Goal: Task Accomplishment & Management: Use online tool/utility

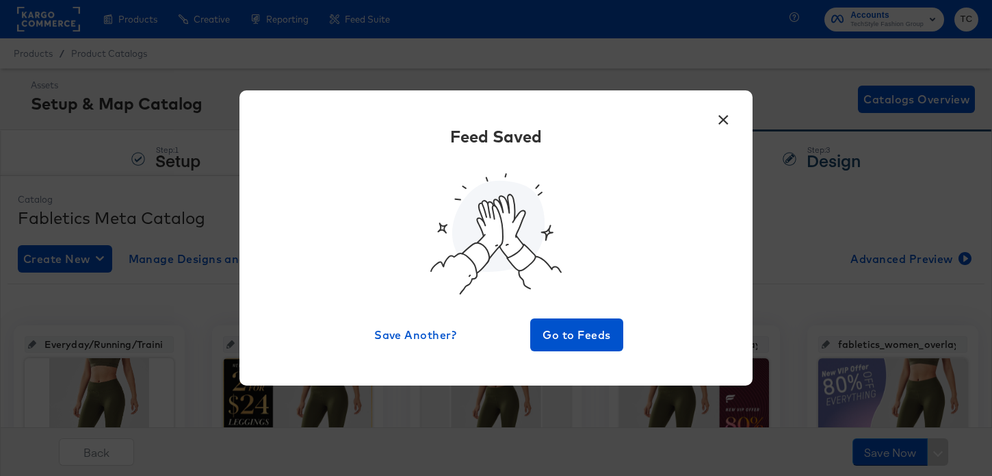
click at [725, 117] on button "×" at bounding box center [723, 116] width 25 height 25
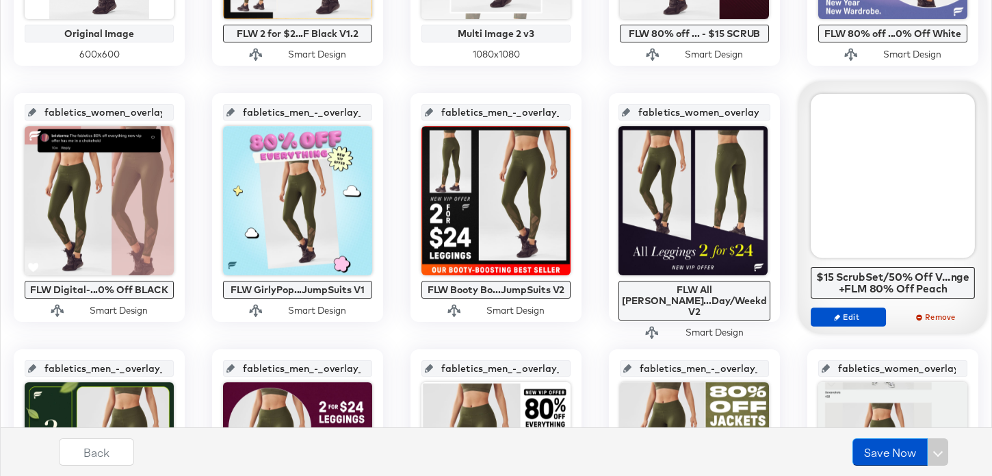
scroll to position [502, 0]
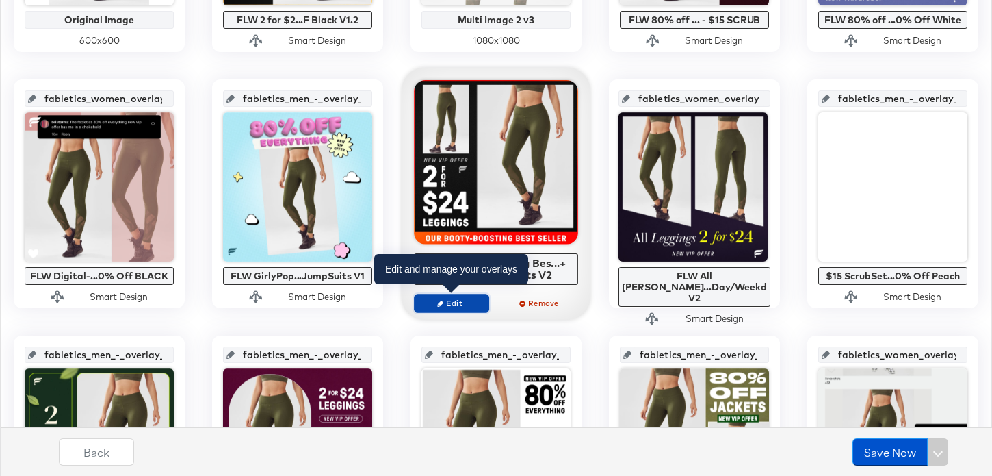
click at [461, 307] on span "Edit" at bounding box center [451, 303] width 63 height 10
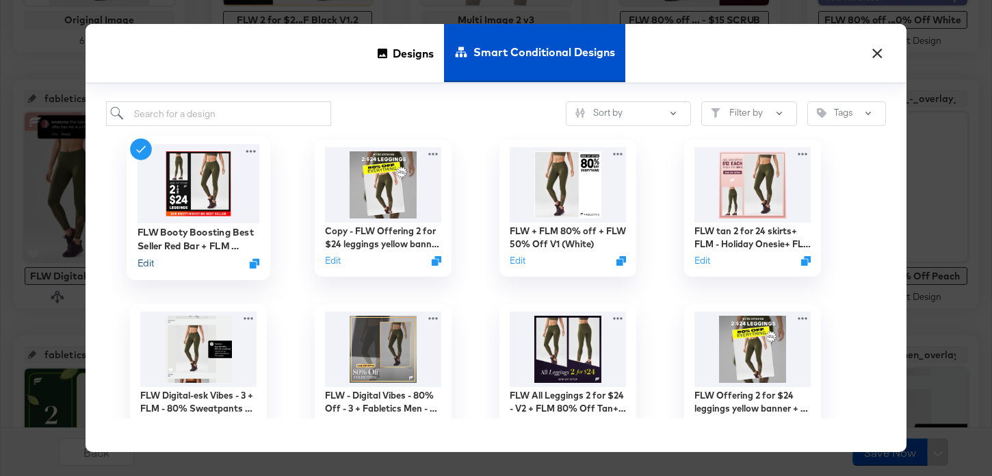
click at [144, 264] on button "Edit" at bounding box center [146, 263] width 16 height 13
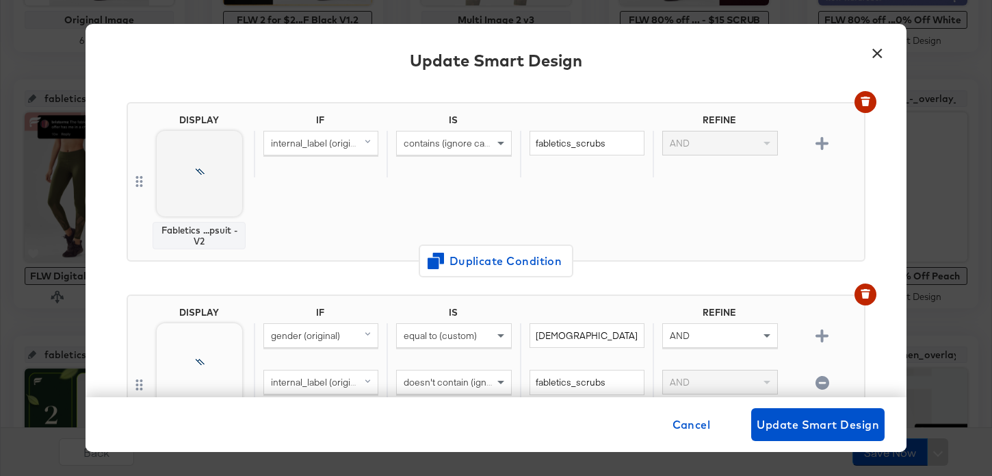
scroll to position [381, 0]
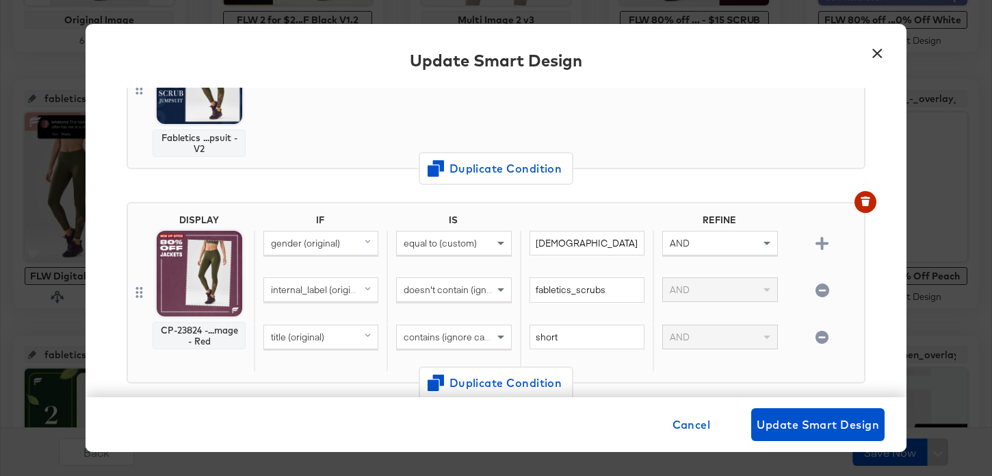
click at [821, 335] on icon "button" at bounding box center [822, 337] width 13 height 13
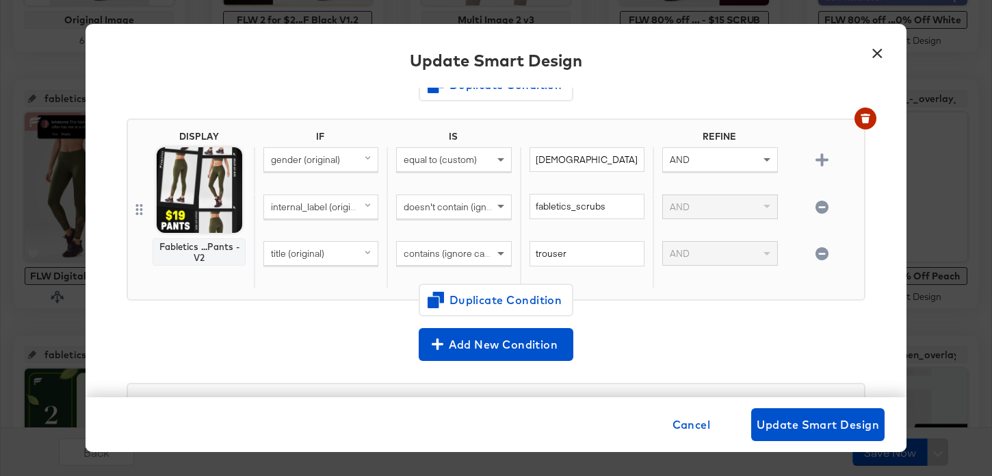
scroll to position [1074, 0]
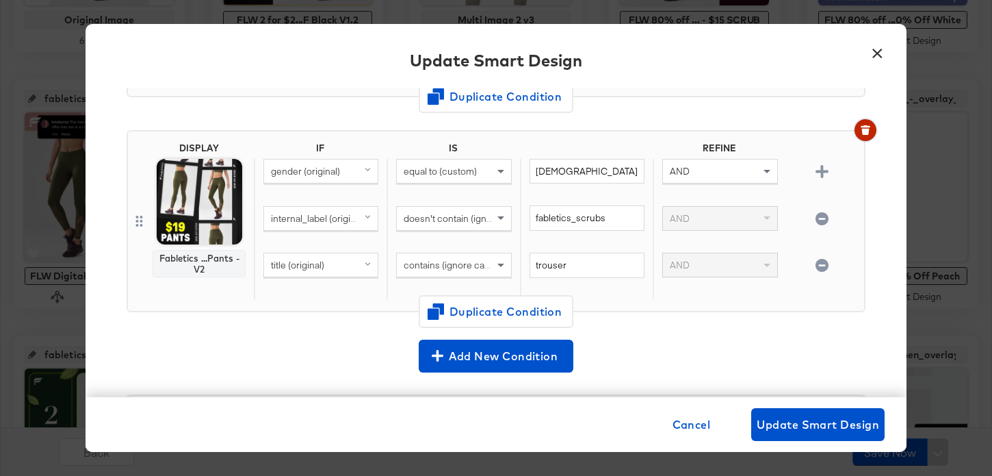
click at [862, 132] on icon "button" at bounding box center [866, 130] width 10 height 10
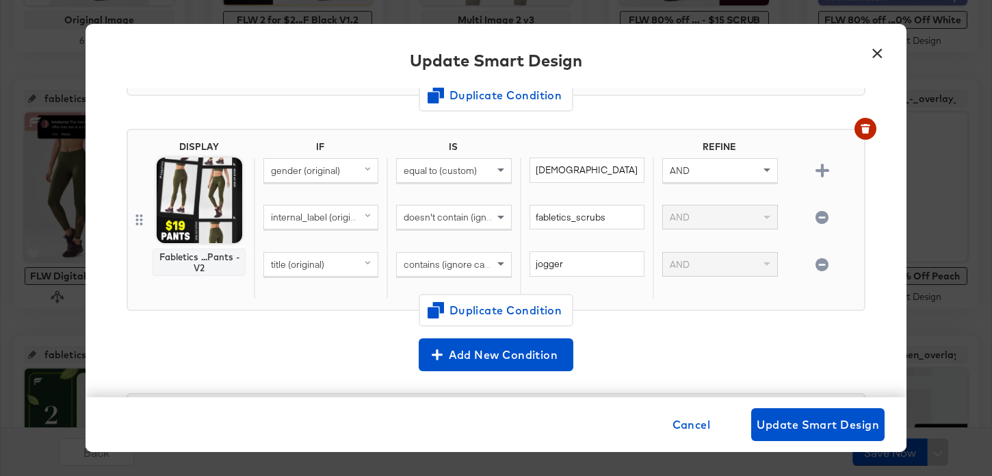
scroll to position [834, 0]
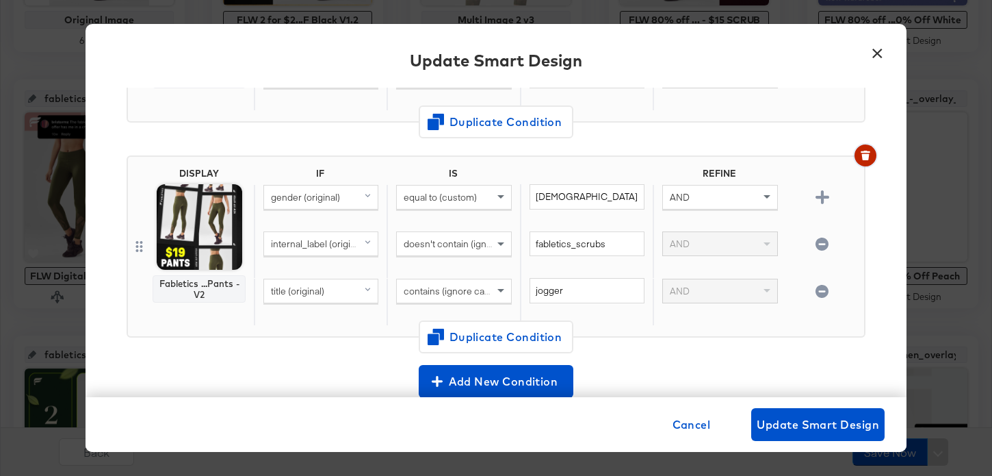
click at [861, 157] on icon "button" at bounding box center [866, 156] width 10 height 10
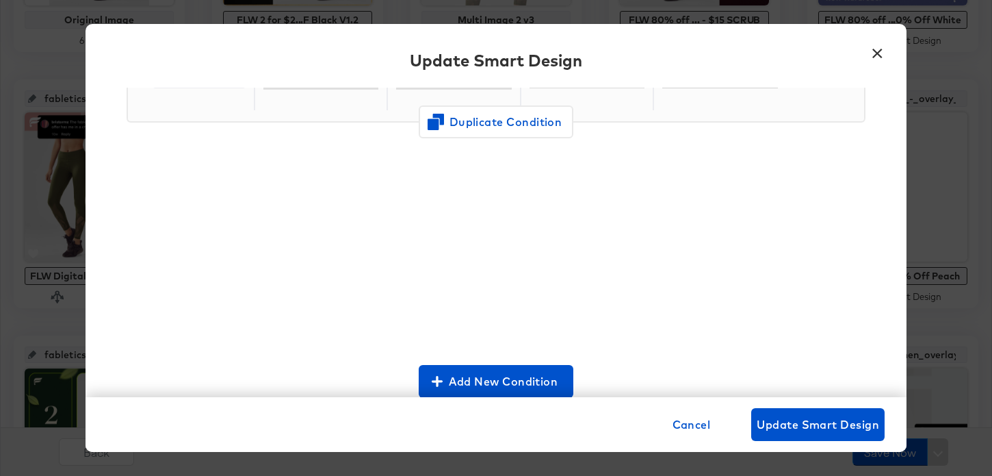
scroll to position [619, 0]
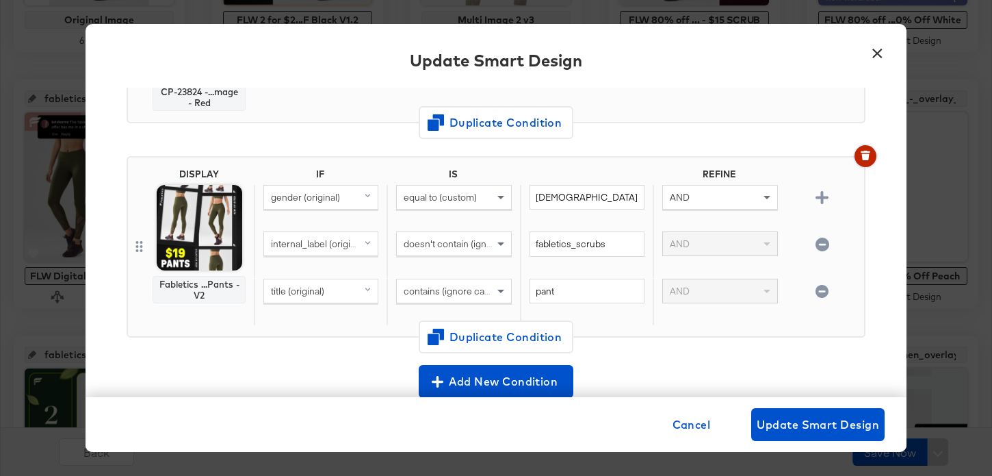
click at [868, 162] on button "button" at bounding box center [866, 156] width 22 height 22
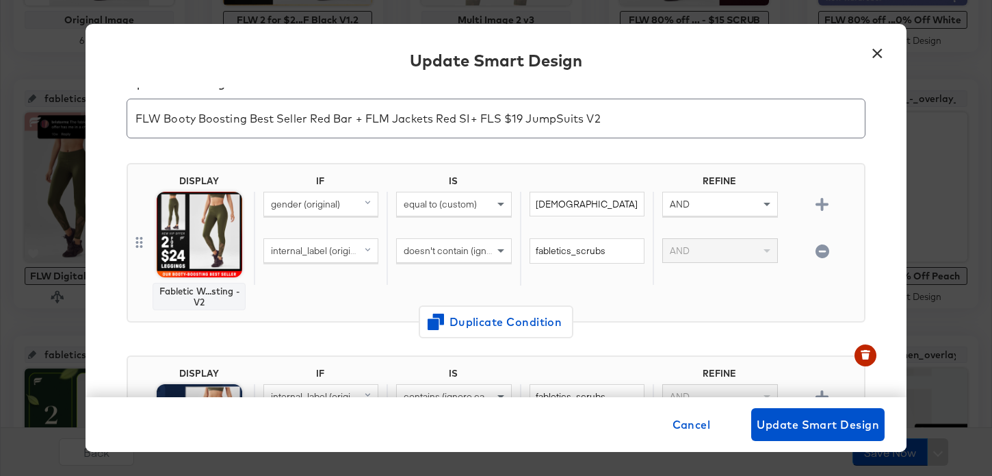
scroll to position [0, 0]
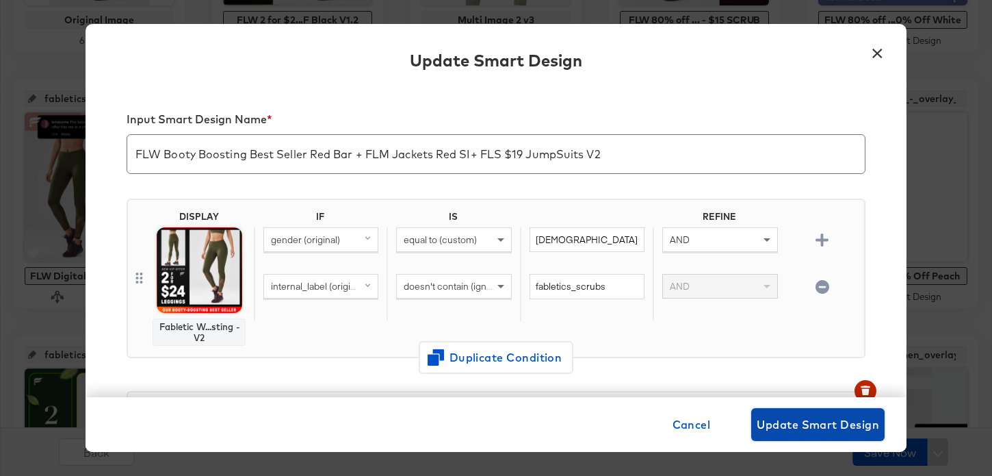
click at [782, 424] on span "Update Smart Design" at bounding box center [818, 424] width 122 height 19
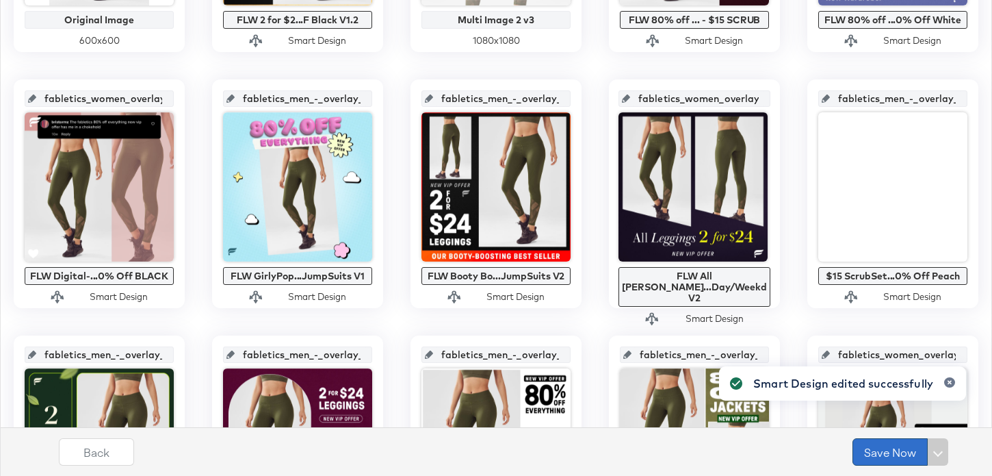
click at [894, 457] on button "Save Now" at bounding box center [890, 451] width 75 height 27
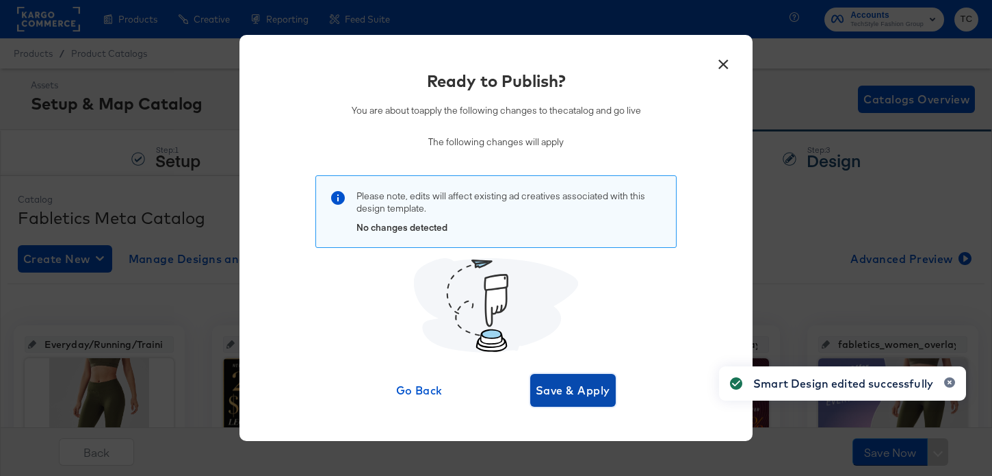
click at [550, 391] on span "Save & Apply" at bounding box center [573, 389] width 75 height 19
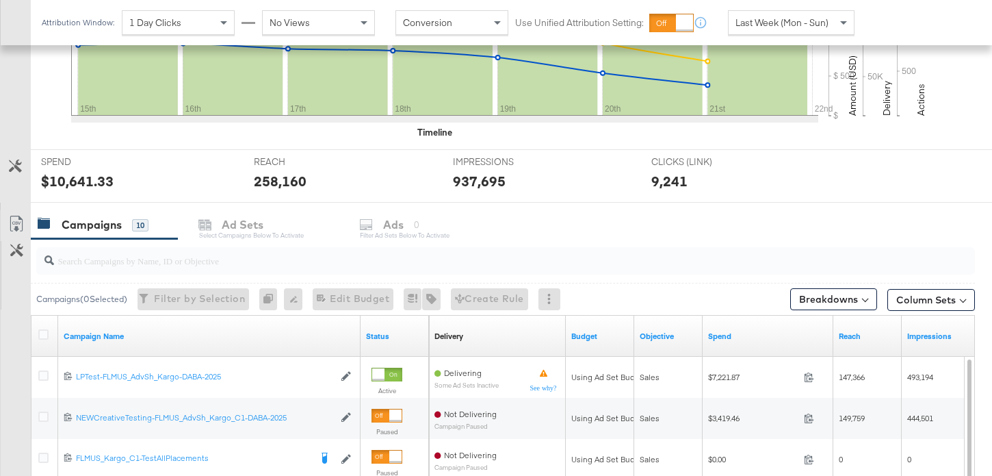
scroll to position [509, 0]
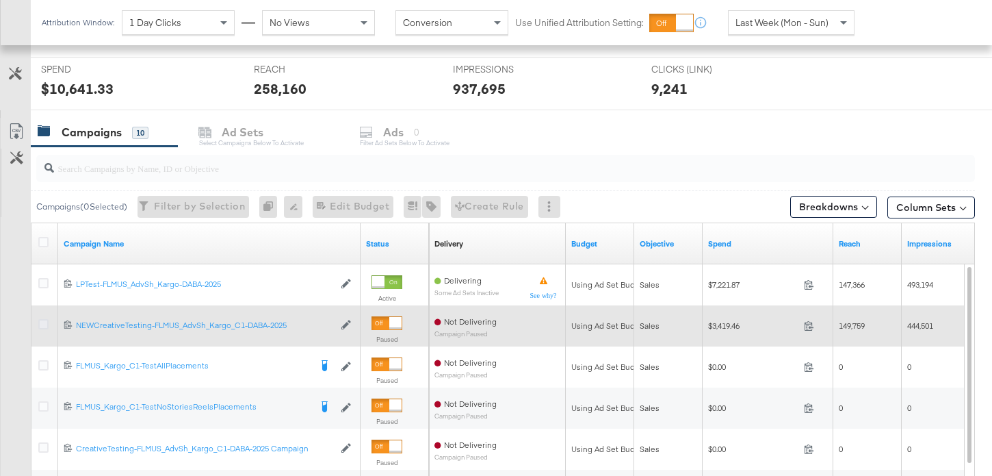
click at [44, 326] on icon at bounding box center [43, 324] width 10 height 10
click at [0, 0] on input "checkbox" at bounding box center [0, 0] width 0 height 0
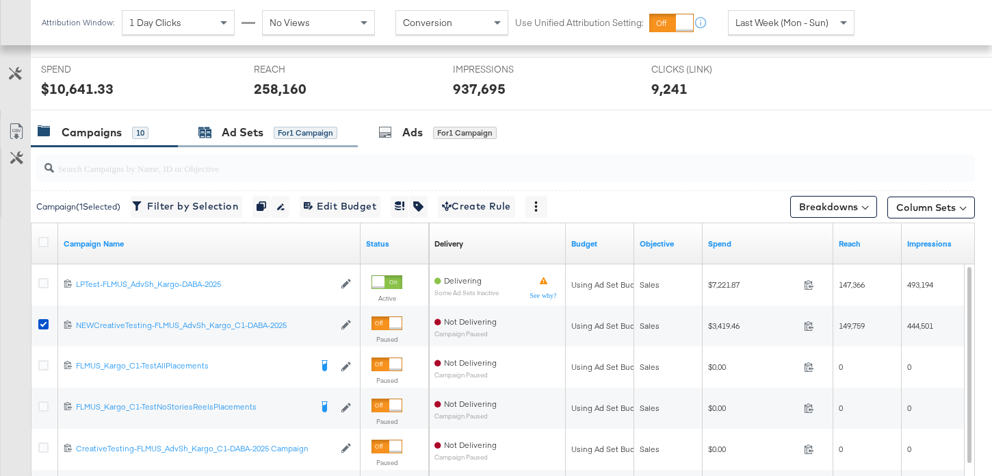
click at [244, 125] on div "Ad Sets" at bounding box center [243, 133] width 42 height 16
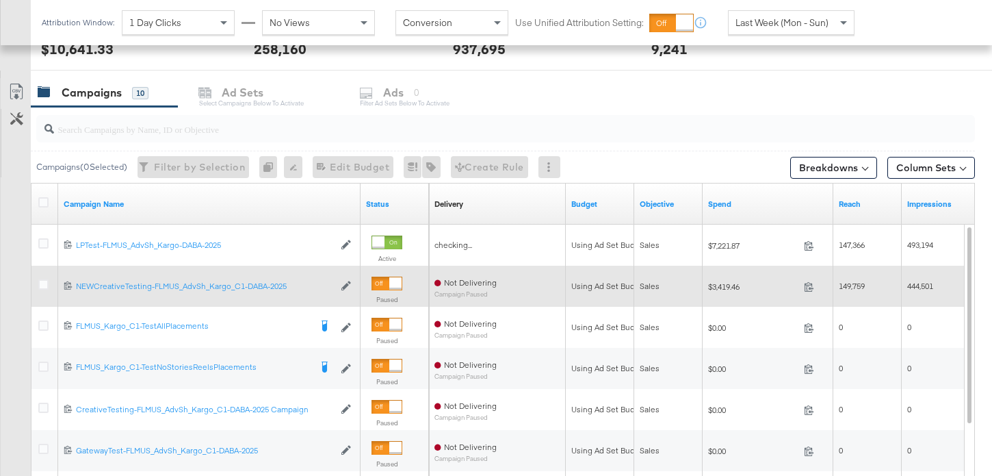
scroll to position [548, 0]
click at [45, 283] on icon at bounding box center [43, 285] width 10 height 10
click at [0, 0] on input "checkbox" at bounding box center [0, 0] width 0 height 0
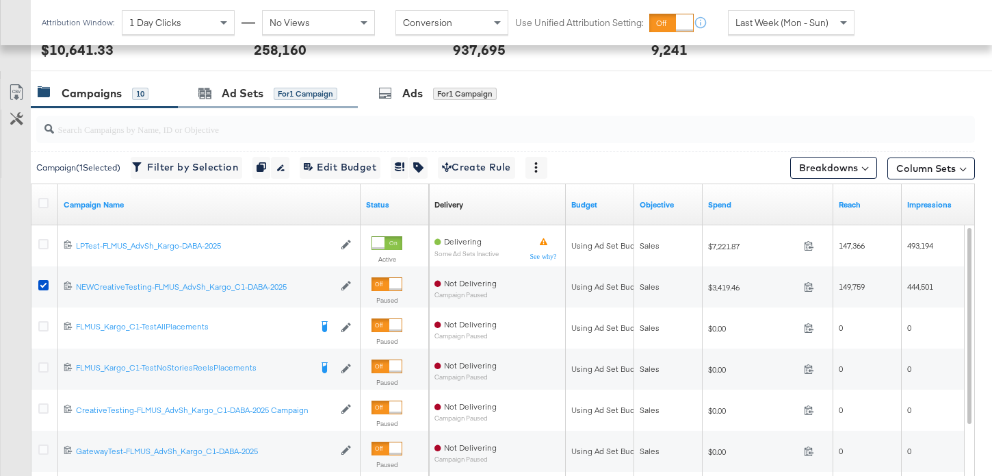
click at [276, 101] on div "Ad Sets for 1 Campaign" at bounding box center [268, 93] width 180 height 29
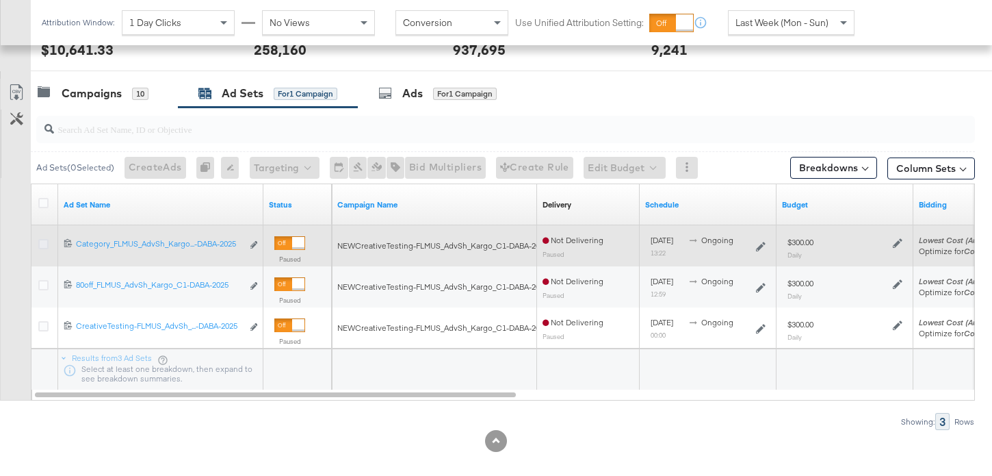
click at [44, 243] on icon at bounding box center [43, 244] width 10 height 10
click at [0, 0] on input "checkbox" at bounding box center [0, 0] width 0 height 0
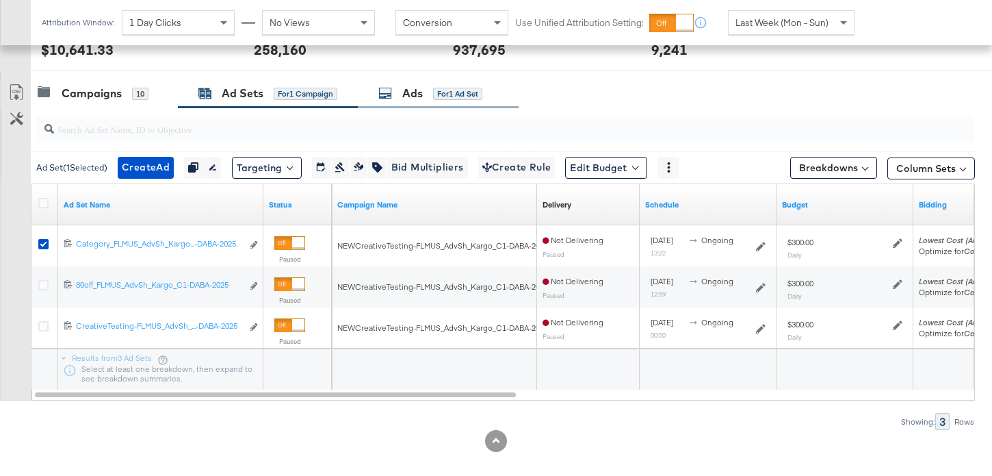
click at [435, 81] on div "Ads for 1 Ad Set" at bounding box center [438, 93] width 161 height 29
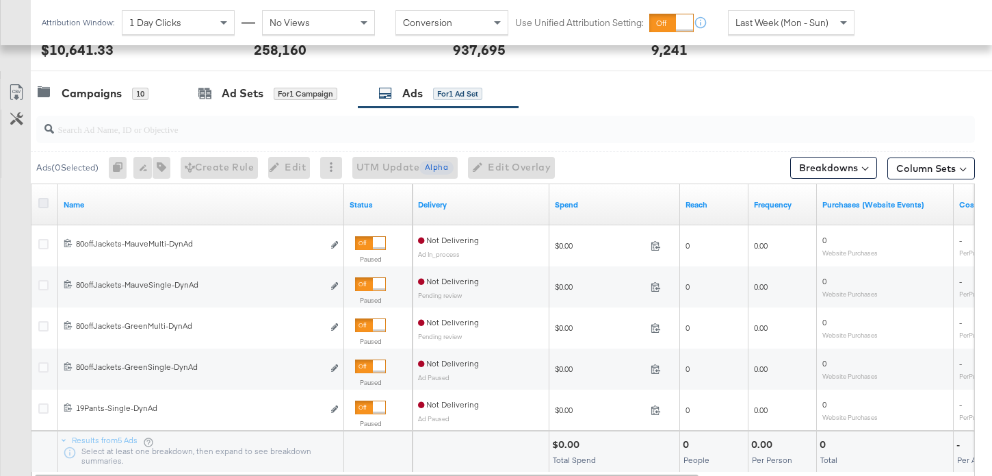
click at [44, 204] on icon at bounding box center [43, 203] width 10 height 10
click at [0, 0] on input "checkbox" at bounding box center [0, 0] width 0 height 0
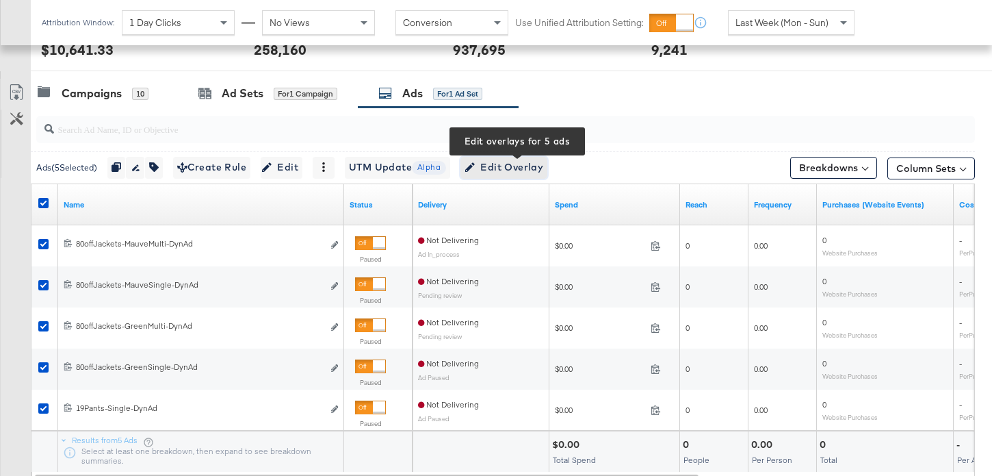
click at [502, 171] on span "Edit Overlay Edit overlays for 5 ads" at bounding box center [504, 167] width 79 height 17
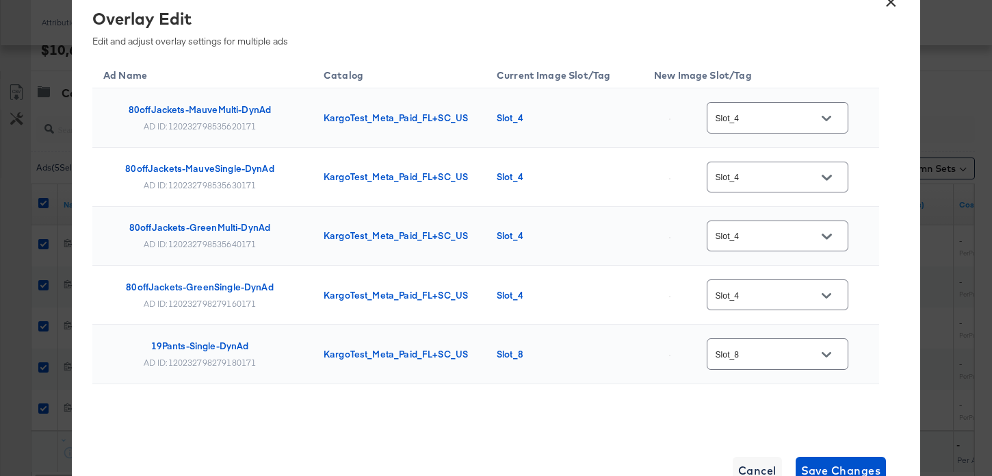
click at [787, 180] on input "Slot_4" at bounding box center [767, 178] width 108 height 16
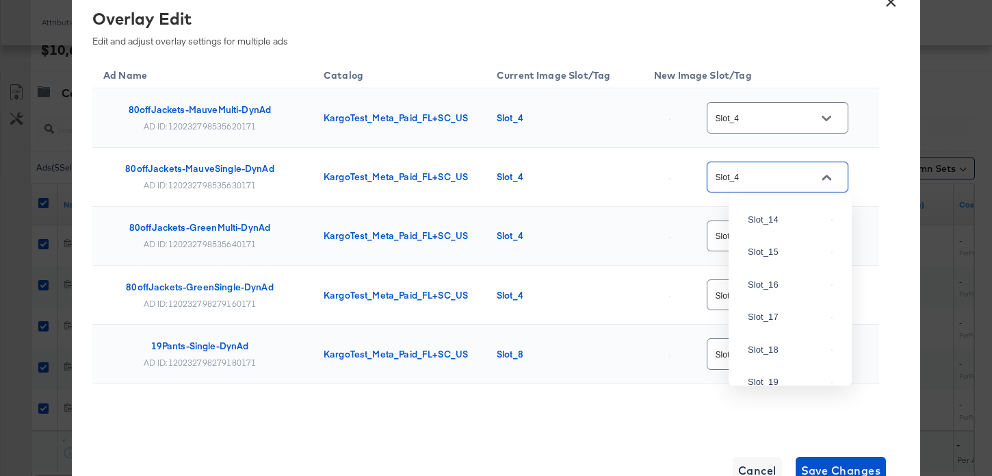
scroll to position [1059, 0]
click at [797, 10] on div "Slot_7" at bounding box center [787, 4] width 78 height 14
type input "Slot_7"
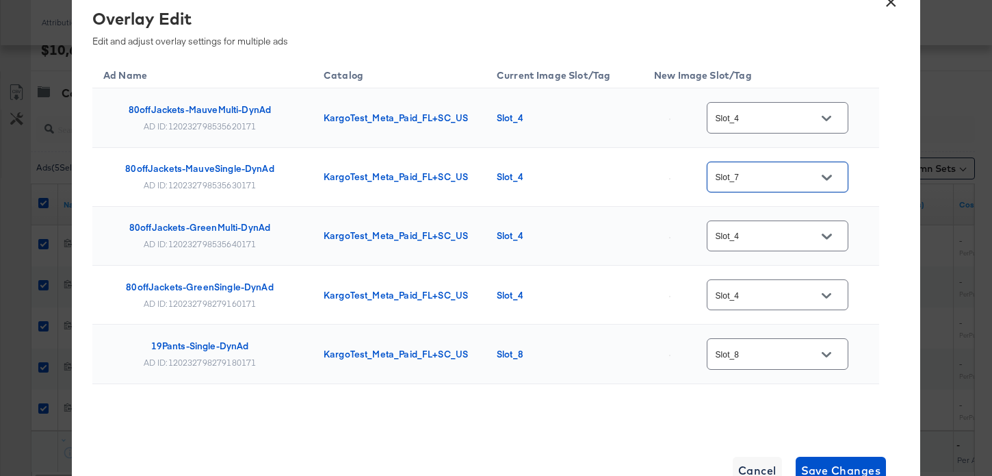
click at [825, 179] on icon "Open" at bounding box center [827, 177] width 10 height 10
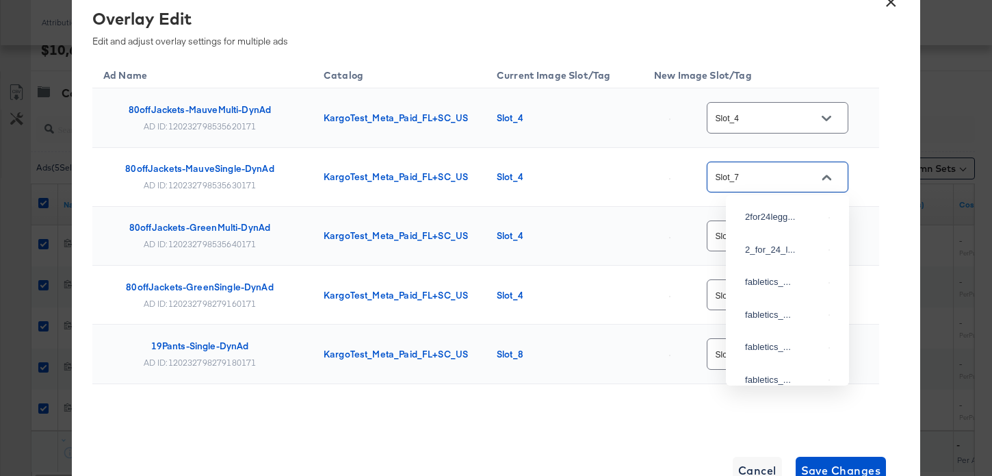
scroll to position [892, 0]
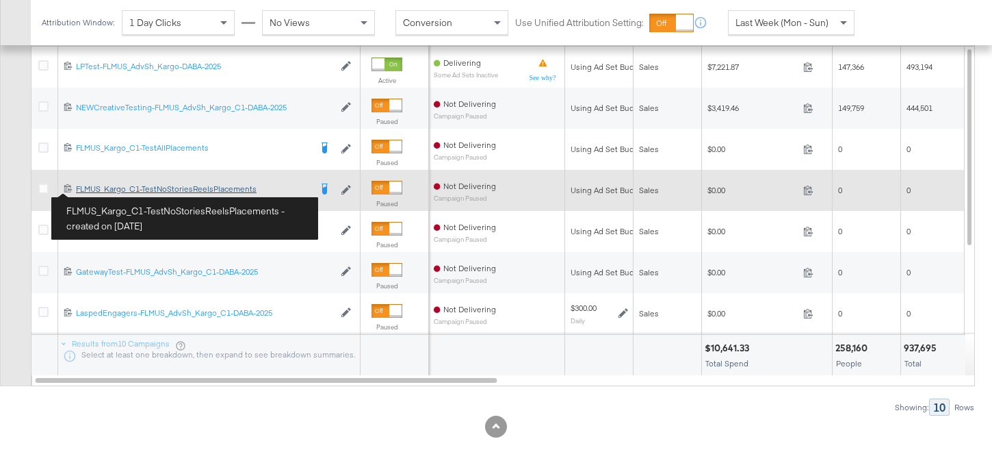
scroll to position [599, 0]
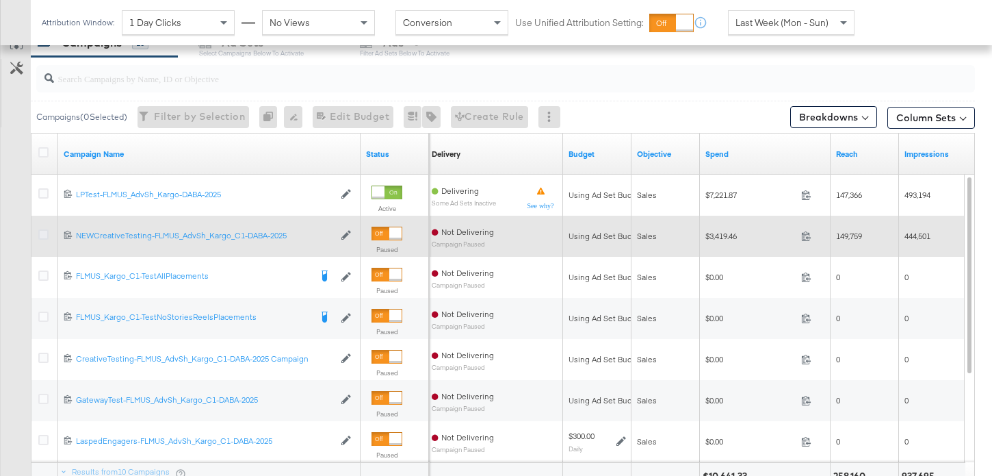
click at [42, 232] on icon at bounding box center [43, 234] width 10 height 10
click at [0, 0] on input "checkbox" at bounding box center [0, 0] width 0 height 0
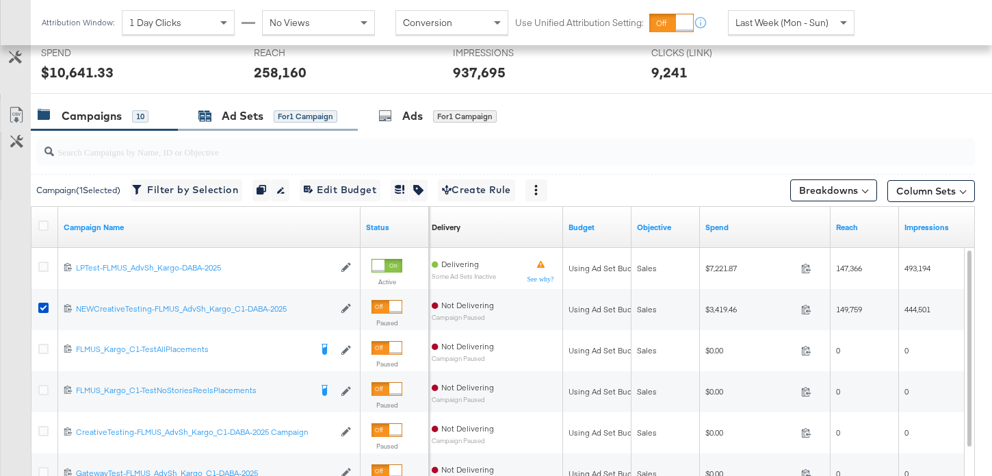
click at [240, 110] on div "Ad Sets" at bounding box center [243, 116] width 42 height 16
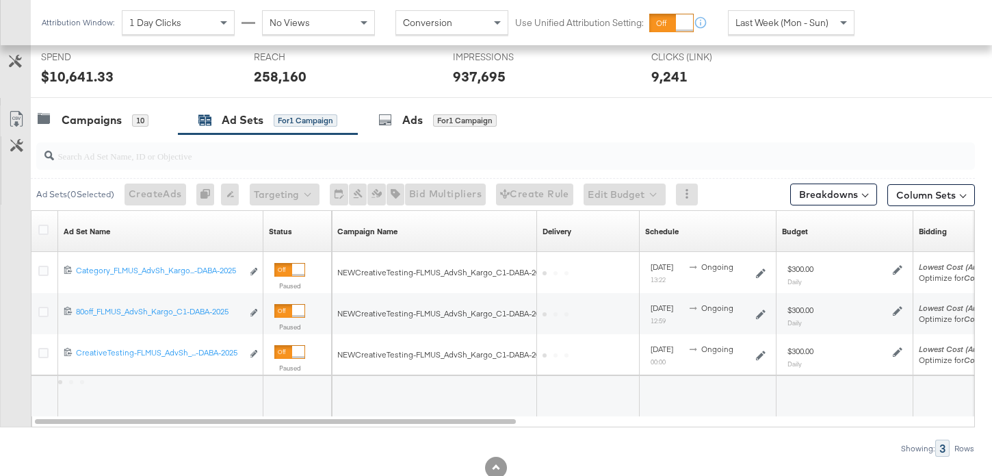
scroll to position [526, 0]
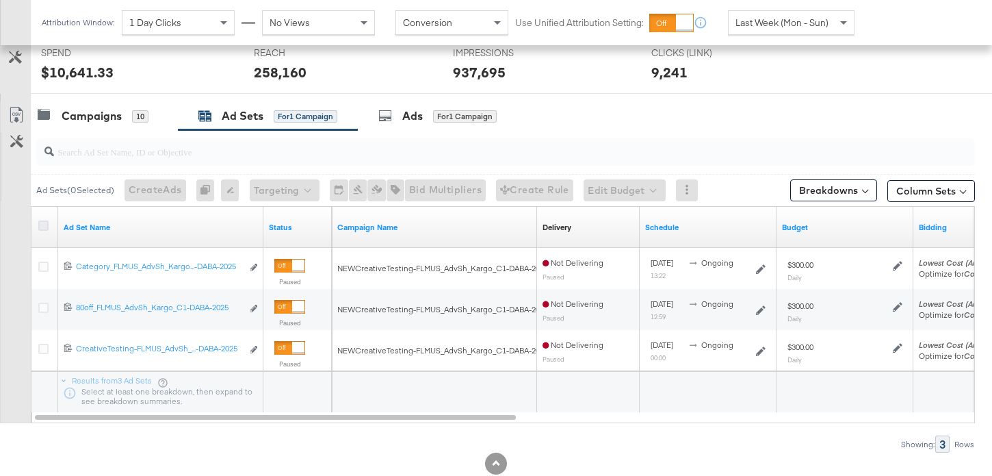
click at [42, 221] on icon at bounding box center [43, 225] width 10 height 10
click at [0, 0] on input "checkbox" at bounding box center [0, 0] width 0 height 0
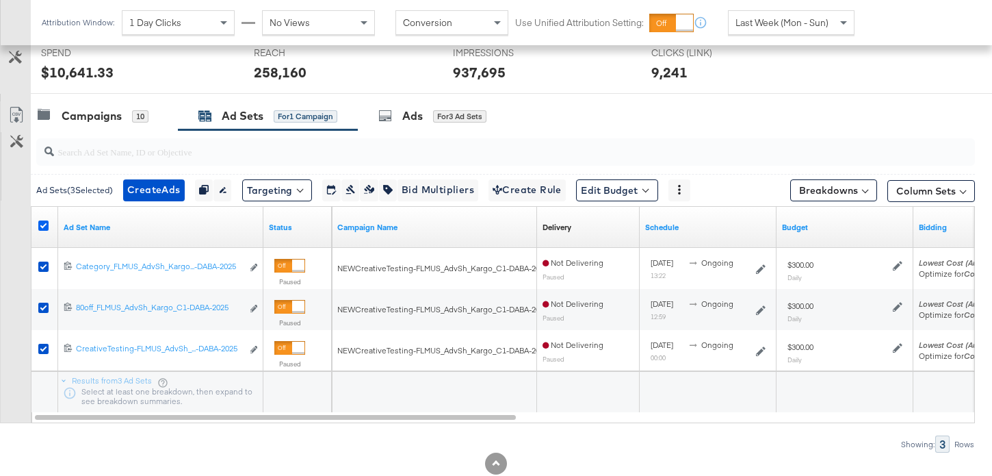
click at [42, 221] on icon at bounding box center [43, 225] width 10 height 10
click at [0, 0] on input "checkbox" at bounding box center [0, 0] width 0 height 0
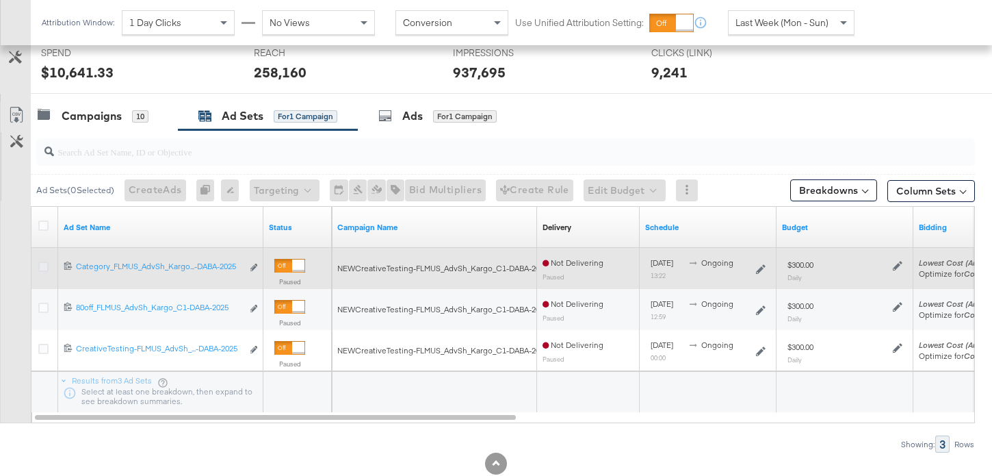
click at [40, 264] on icon at bounding box center [43, 266] width 10 height 10
click at [0, 0] on input "checkbox" at bounding box center [0, 0] width 0 height 0
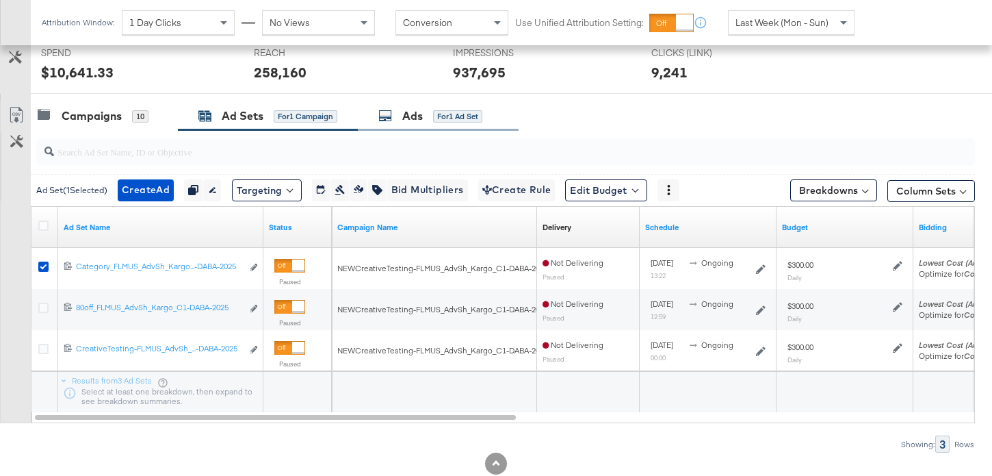
click at [419, 120] on div "Ads" at bounding box center [412, 116] width 21 height 16
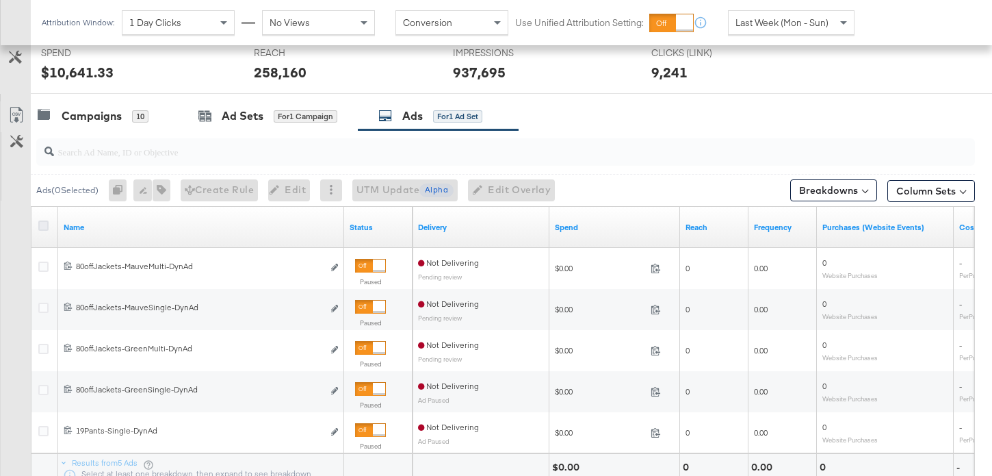
click at [44, 223] on icon at bounding box center [43, 225] width 10 height 10
click at [0, 0] on input "checkbox" at bounding box center [0, 0] width 0 height 0
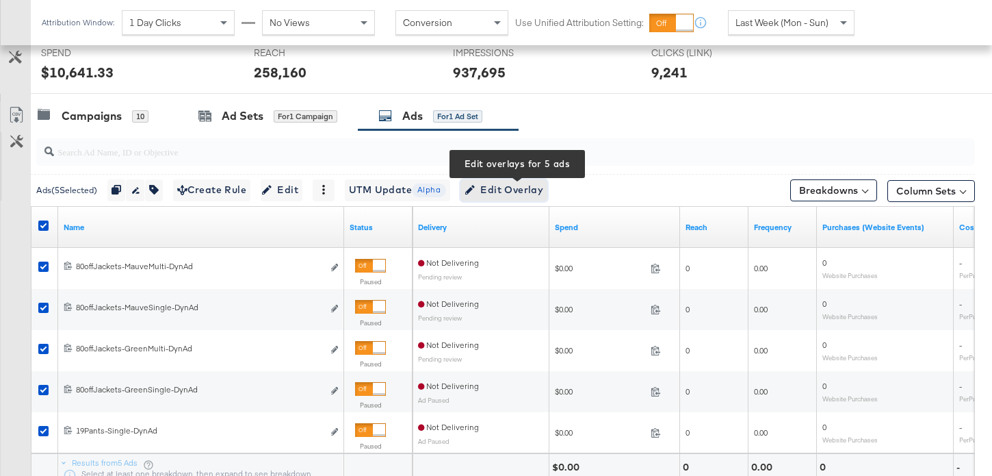
click at [514, 188] on span "Edit Overlay Edit overlays for 5 ads" at bounding box center [504, 189] width 79 height 17
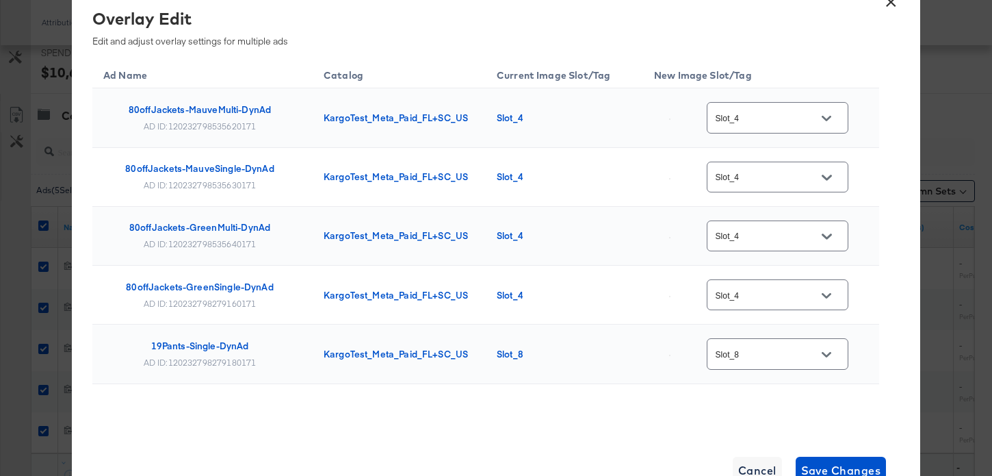
click at [828, 114] on icon "Open" at bounding box center [827, 119] width 10 height 10
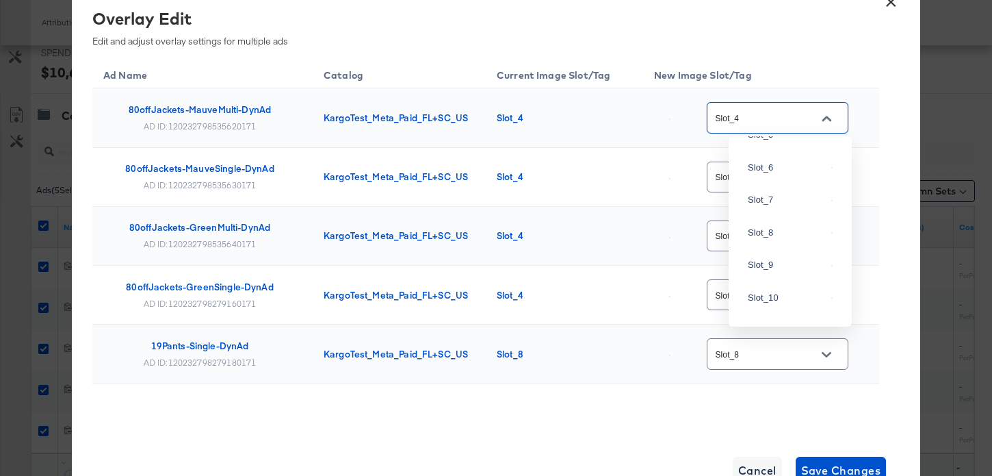
scroll to position [1422, 0]
click at [785, 227] on div "Slot_17" at bounding box center [790, 239] width 101 height 25
type input "Slot_17"
click at [848, 176] on div "Slot_4" at bounding box center [778, 177] width 142 height 31
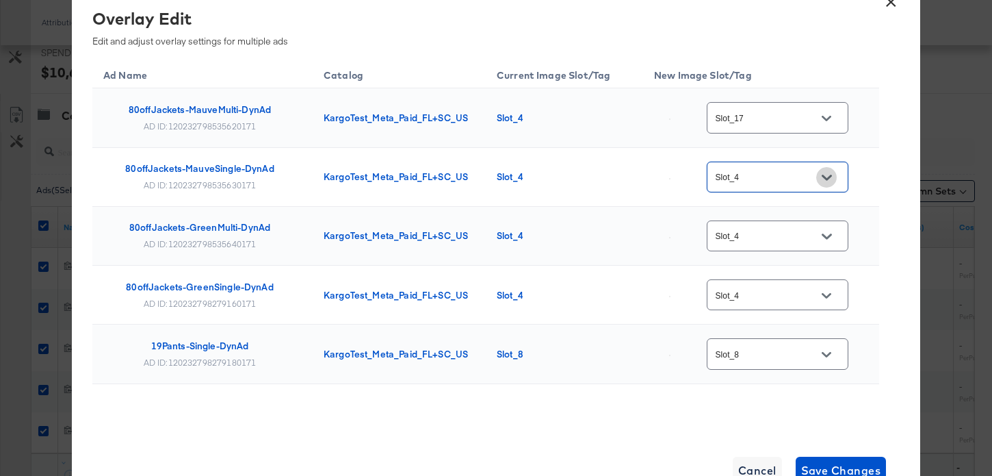
click at [831, 176] on icon "Open" at bounding box center [827, 177] width 10 height 5
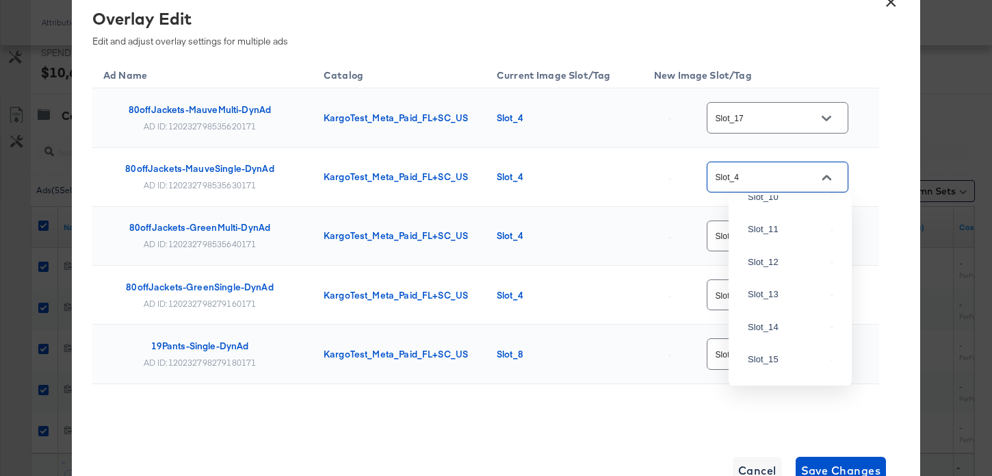
scroll to position [1026, 0]
click at [780, 43] on div "Slot_7" at bounding box center [787, 36] width 78 height 14
type input "Slot_7"
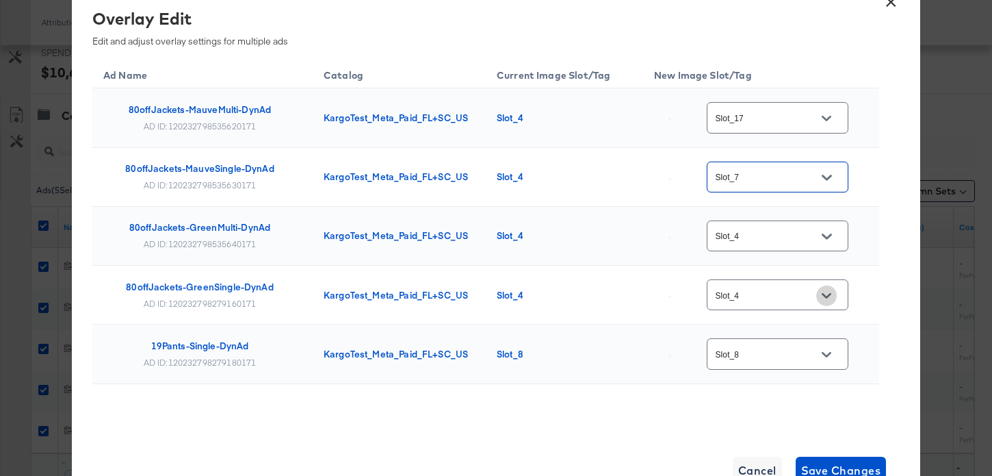
click at [827, 294] on icon "Open" at bounding box center [827, 295] width 10 height 5
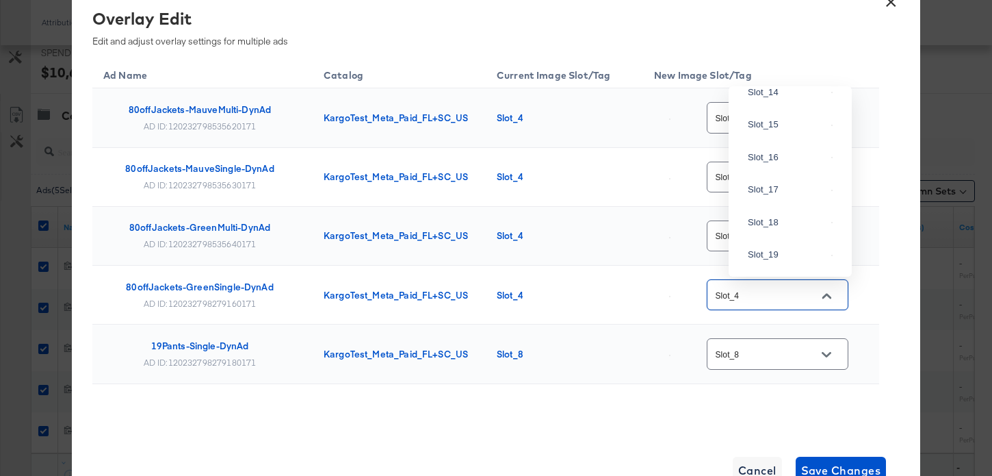
scroll to position [1137, 0]
type input "Slot_10"
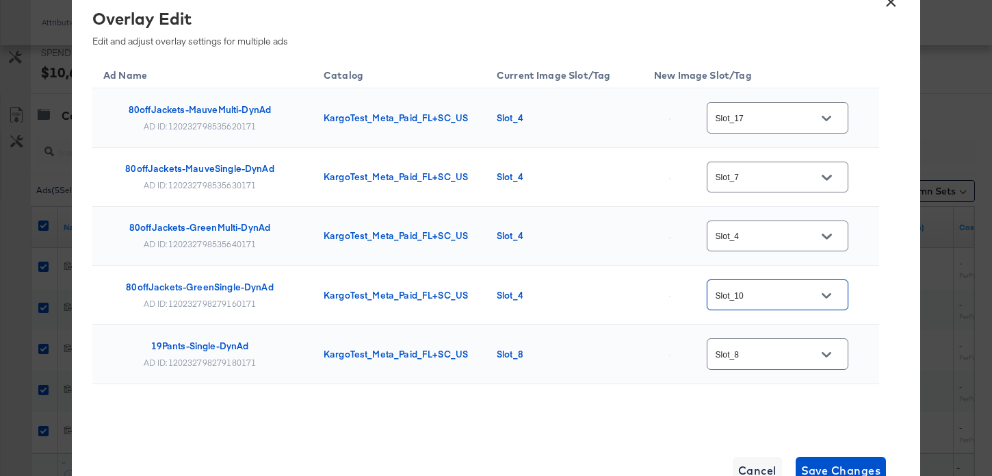
click at [831, 237] on icon "Open" at bounding box center [827, 235] width 10 height 5
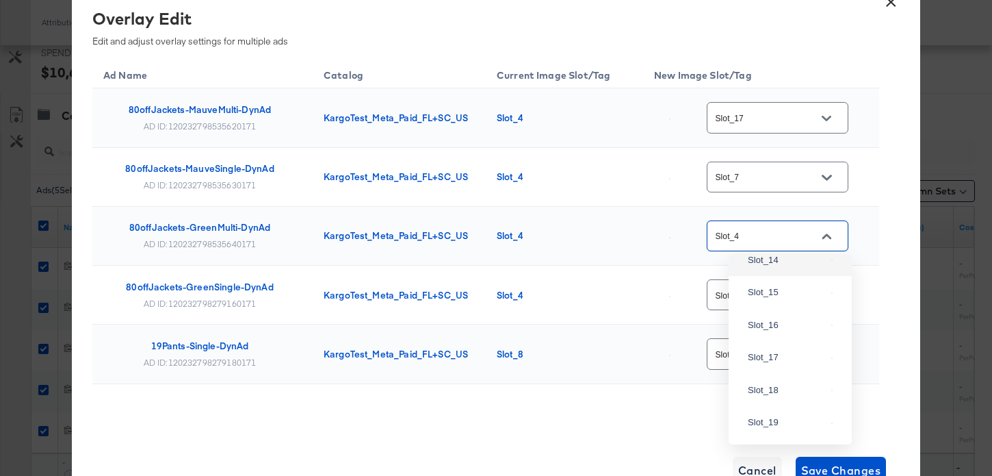
scroll to position [1230, 0]
click at [785, 234] on div "Slot_13" at bounding box center [787, 227] width 78 height 14
type input "Slot_13"
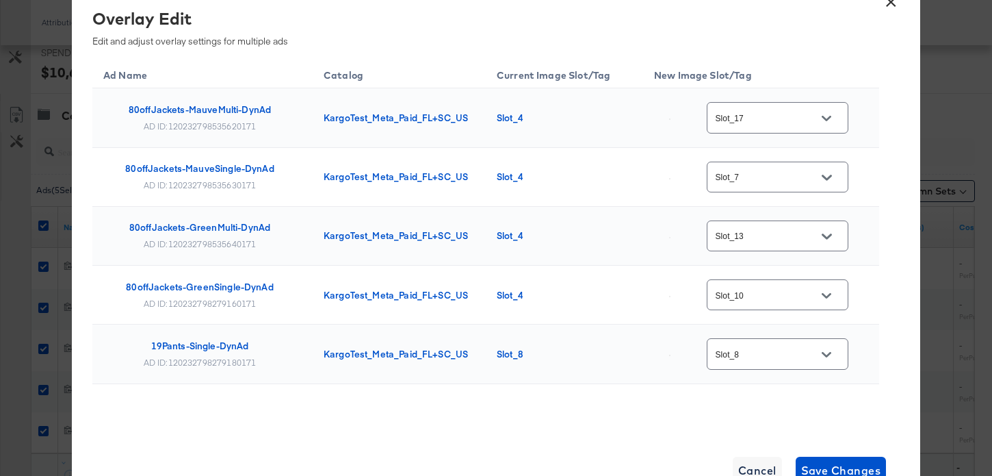
click at [707, 410] on div "Ad Name Catalog Current Image Slot/Tag New Image Slot/Tag 80offJackets-MauveMul…" at bounding box center [485, 255] width 787 height 394
click at [831, 354] on icon "Open" at bounding box center [827, 355] width 10 height 10
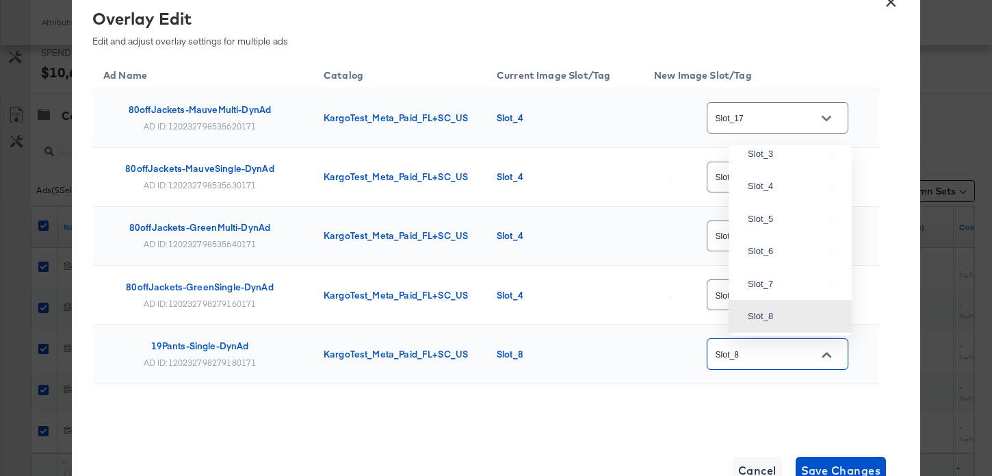
scroll to position [762, 0]
click at [796, 95] on div "Slot_1" at bounding box center [787, 88] width 78 height 14
type input "Slot_1"
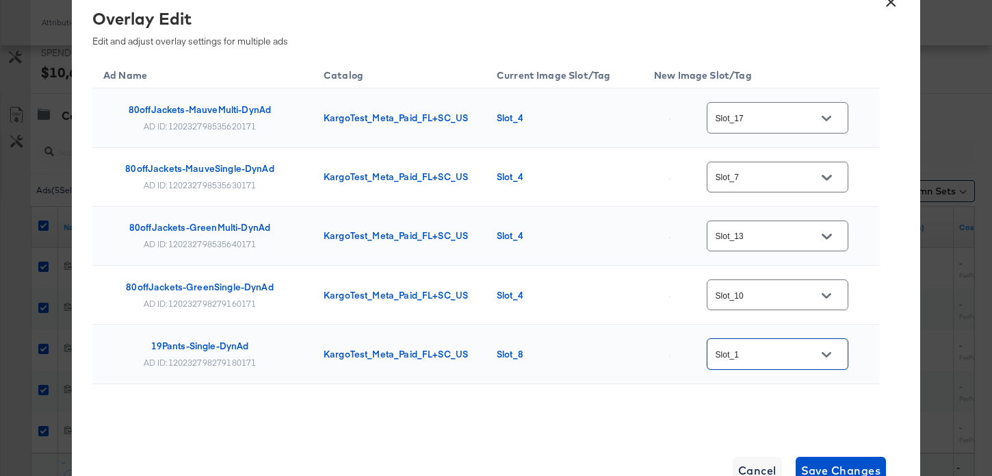
click at [800, 391] on div "Ad Name Catalog Current Image Slot/Tag New Image Slot/Tag 80offJackets-MauveMul…" at bounding box center [485, 255] width 787 height 394
click at [847, 467] on span "Save Changes" at bounding box center [841, 470] width 80 height 19
